Goal: Information Seeking & Learning: Understand process/instructions

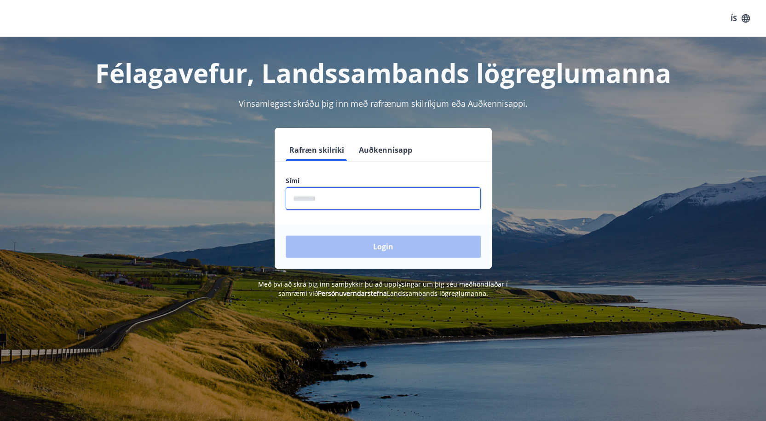
click at [323, 196] on input "phone" at bounding box center [383, 198] width 195 height 23
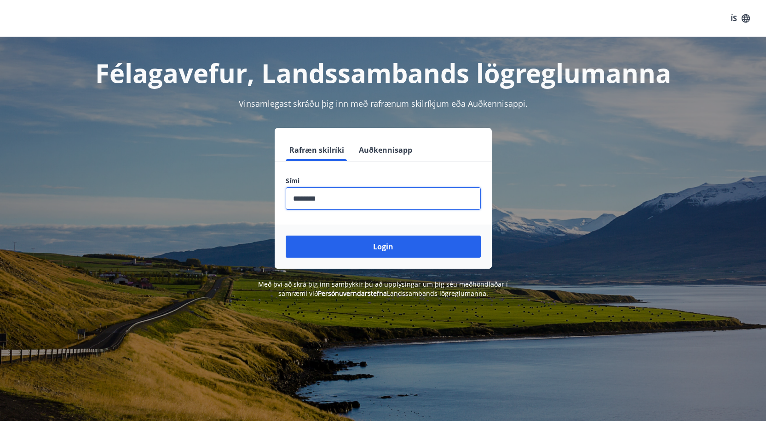
type input "********"
click at [286, 236] on button "Login" at bounding box center [383, 247] width 195 height 22
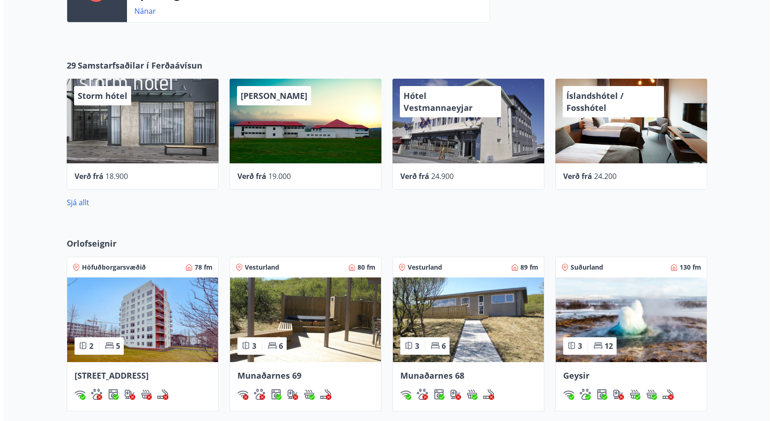
scroll to position [358, 0]
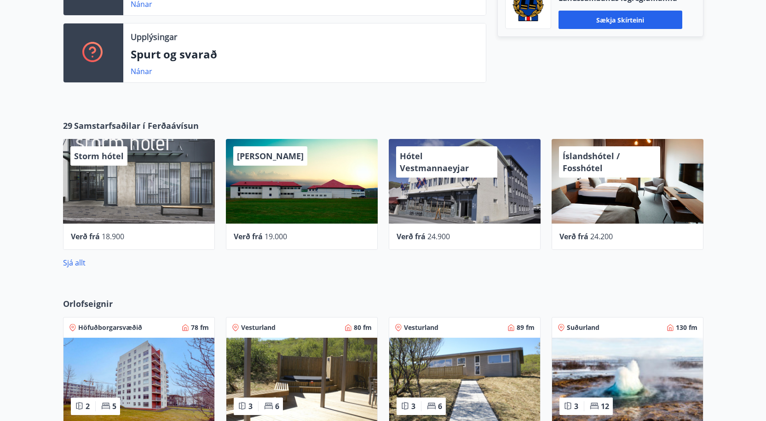
click at [617, 208] on div "Íslandshótel / Fosshótel" at bounding box center [628, 181] width 152 height 85
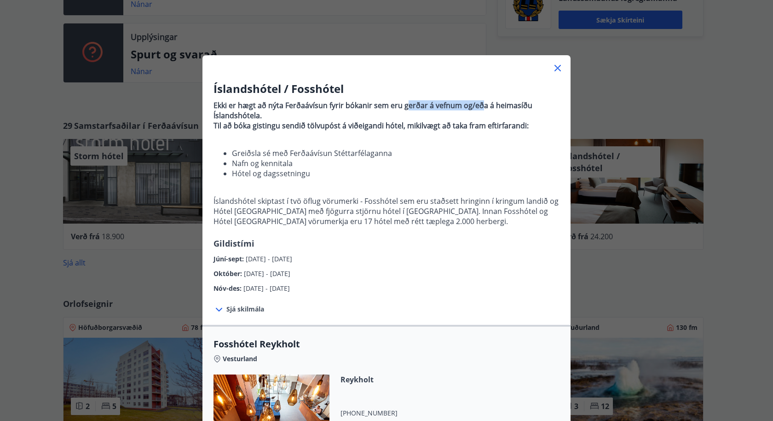
drag, startPoint x: 464, startPoint y: 105, endPoint x: 405, endPoint y: 106, distance: 58.9
click at [405, 106] on strong "Ekki er hægt að nýta Ferðaávísun fyrir bókanir sem eru gerðar á vefnum og/eða á…" at bounding box center [373, 110] width 319 height 20
click at [389, 129] on strong "Til að bóka gistingu sendið tölvupóst á viðeigandi hótel, mikilvægt að taka fra…" at bounding box center [371, 126] width 315 height 10
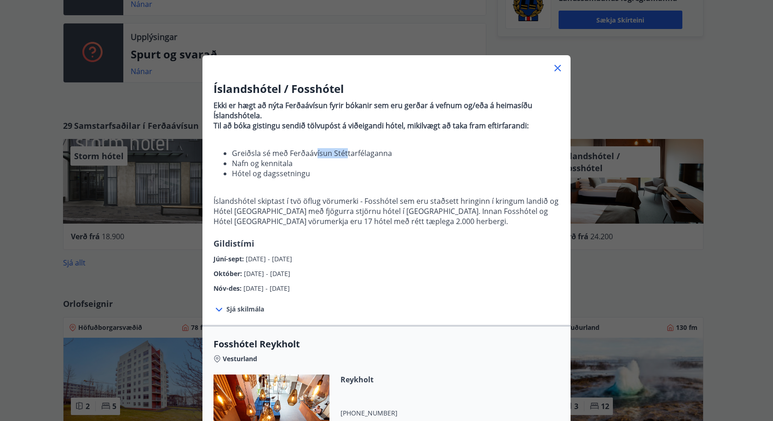
drag, startPoint x: 338, startPoint y: 154, endPoint x: 312, endPoint y: 156, distance: 25.9
click at [312, 156] on li "Greiðsla sé með Ferðaávísun Stéttarfélaganna" at bounding box center [396, 153] width 328 height 10
drag, startPoint x: 388, startPoint y: 149, endPoint x: 296, endPoint y: 151, distance: 92.1
click at [296, 151] on li "Greiðsla sé með Ferðaávísun Stéttarfélaganna" at bounding box center [396, 153] width 328 height 10
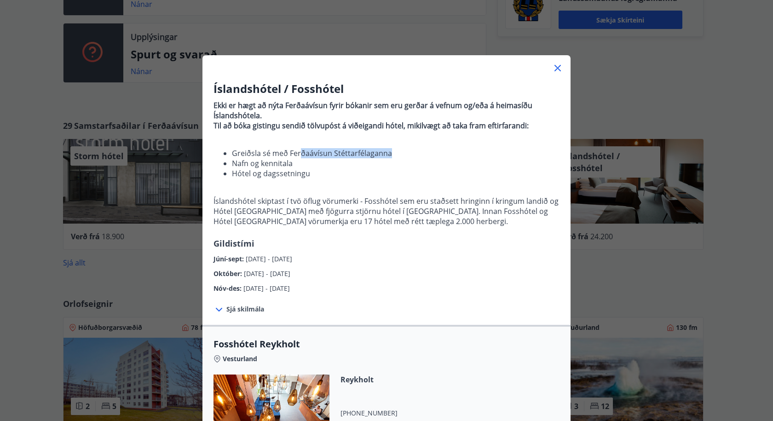
click at [296, 151] on li "Greiðsla sé með Ferðaávísun Stéttarfélaganna" at bounding box center [396, 153] width 328 height 10
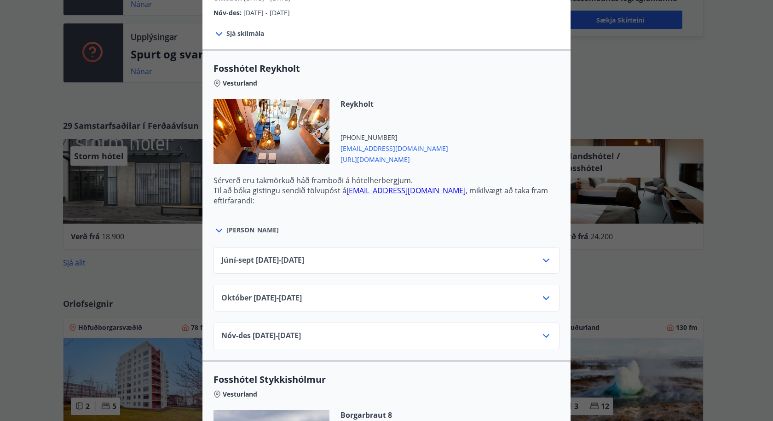
scroll to position [276, 0]
click at [236, 230] on span "[PERSON_NAME]" at bounding box center [252, 229] width 52 height 9
click at [214, 229] on icon at bounding box center [219, 230] width 11 height 11
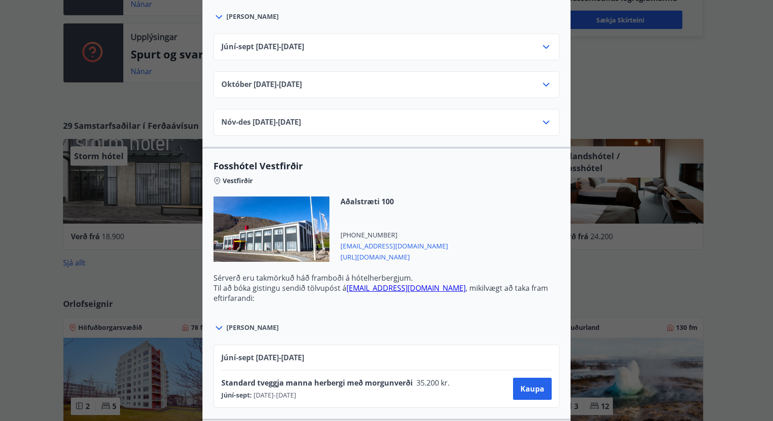
scroll to position [1196, 0]
click at [286, 161] on span "Fosshótel Vestfirðir" at bounding box center [387, 167] width 346 height 13
click at [246, 324] on span "[PERSON_NAME]" at bounding box center [252, 328] width 52 height 9
click at [214, 323] on icon at bounding box center [219, 328] width 11 height 11
